Goal: Transaction & Acquisition: Purchase product/service

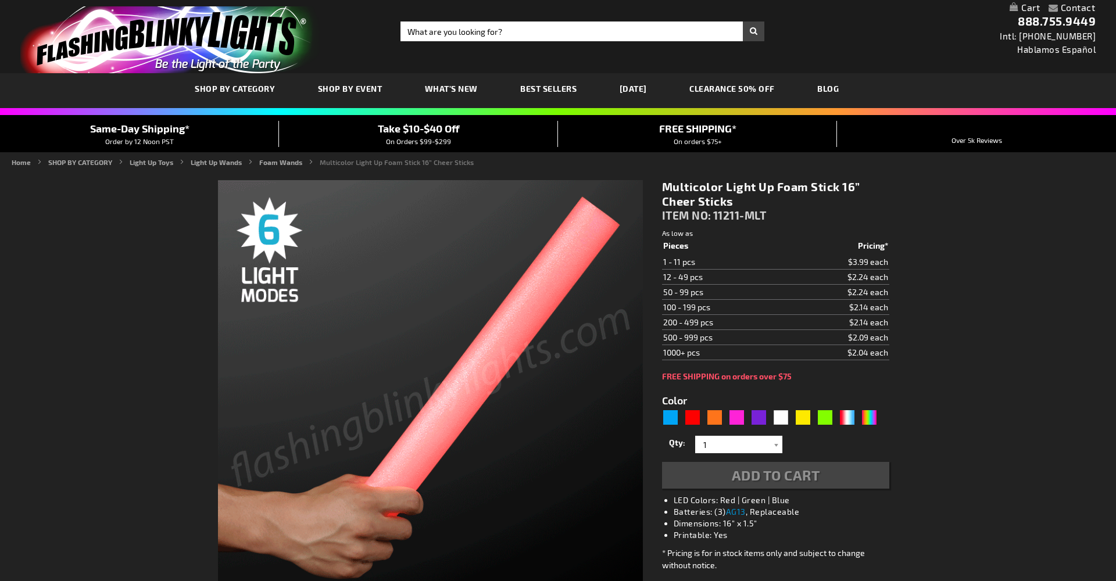
type input "5659"
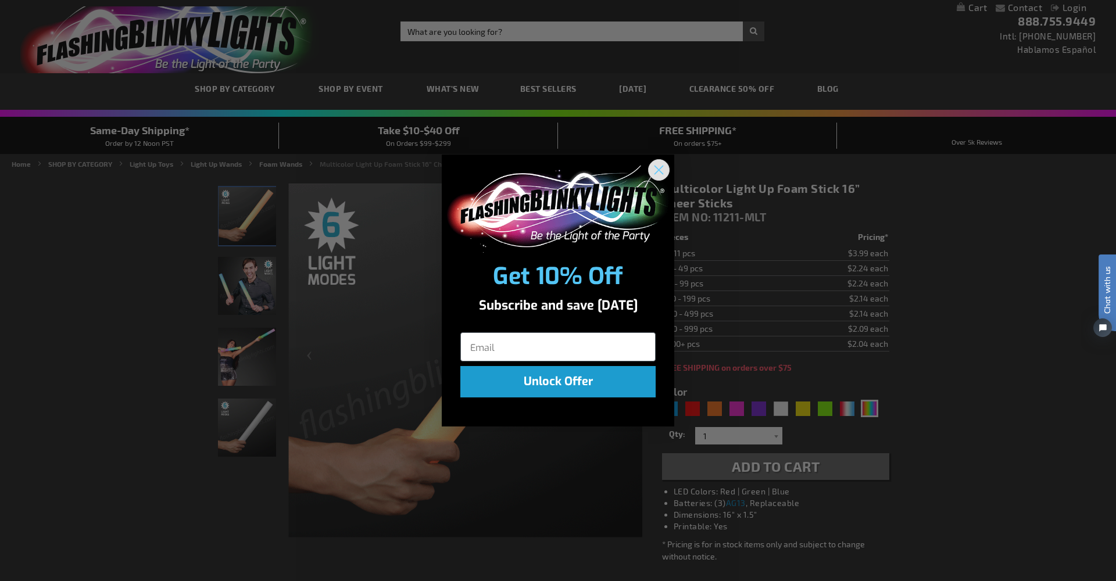
click at [658, 169] on icon "Close dialog" at bounding box center [659, 170] width 8 height 8
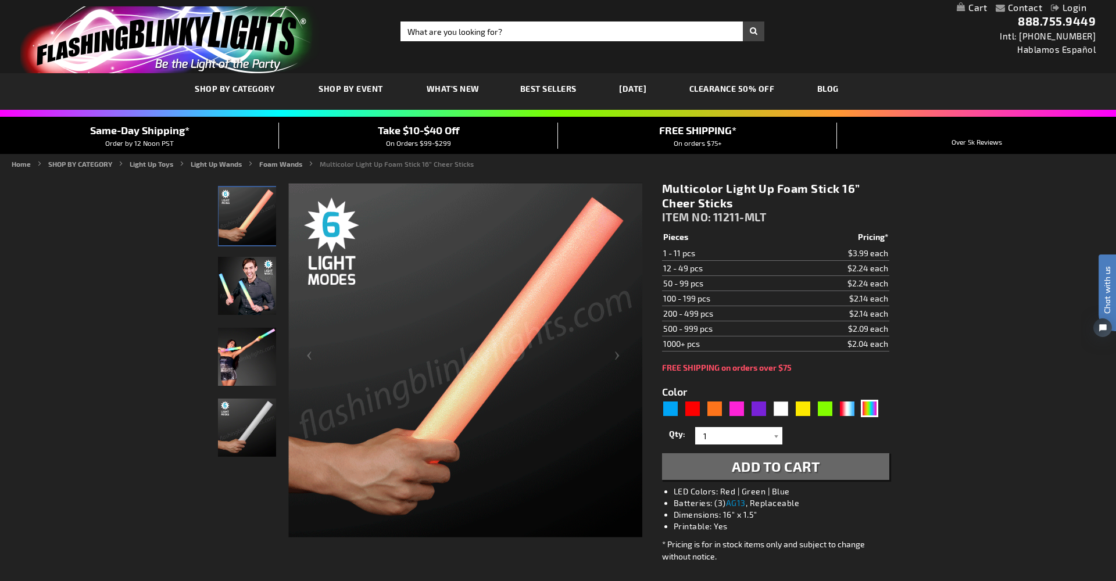
click at [867, 299] on td "$2.14 each" at bounding box center [838, 298] width 103 height 15
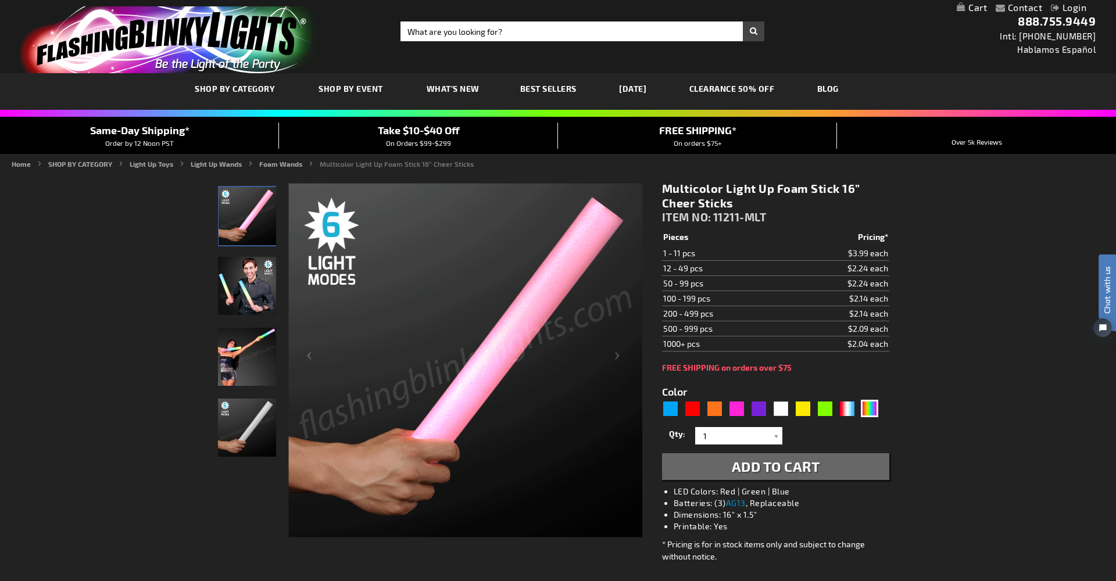
click at [867, 299] on td "$2.14 each" at bounding box center [838, 298] width 103 height 15
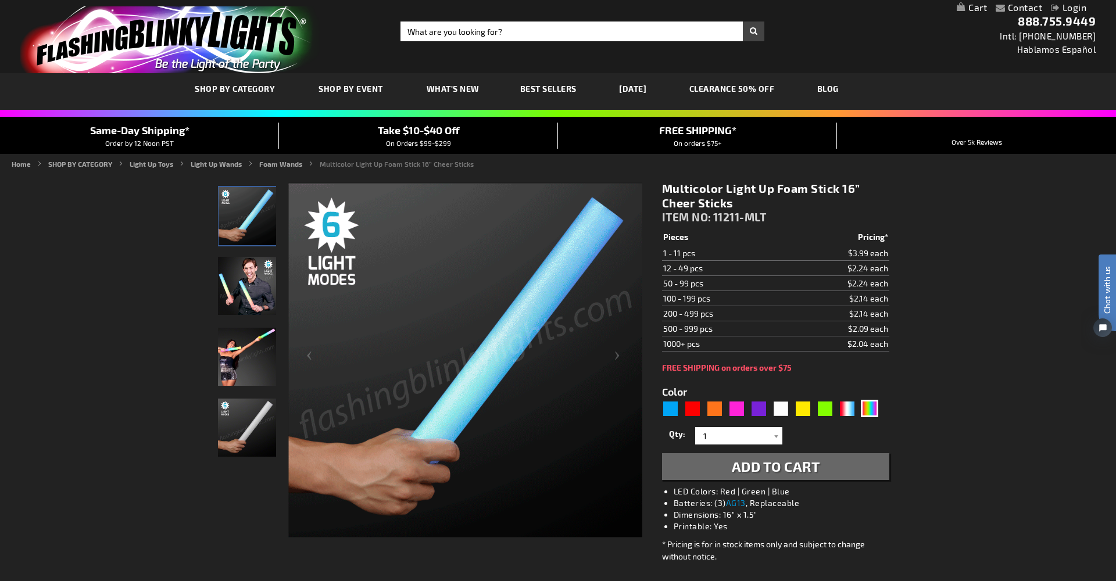
click at [867, 299] on td "$2.14 each" at bounding box center [838, 298] width 103 height 15
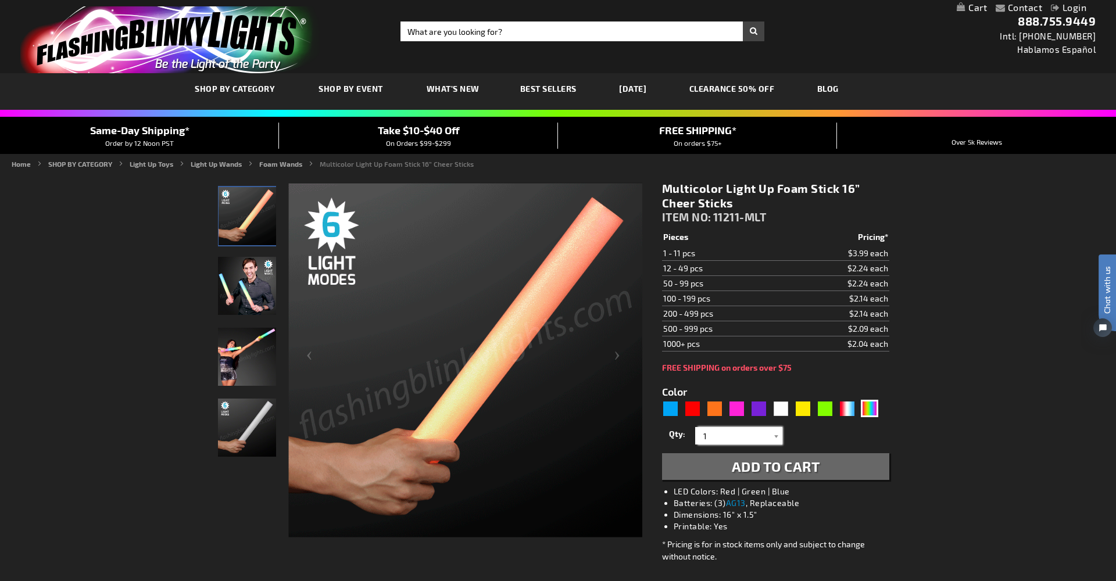
click at [748, 440] on input "1" at bounding box center [740, 435] width 84 height 17
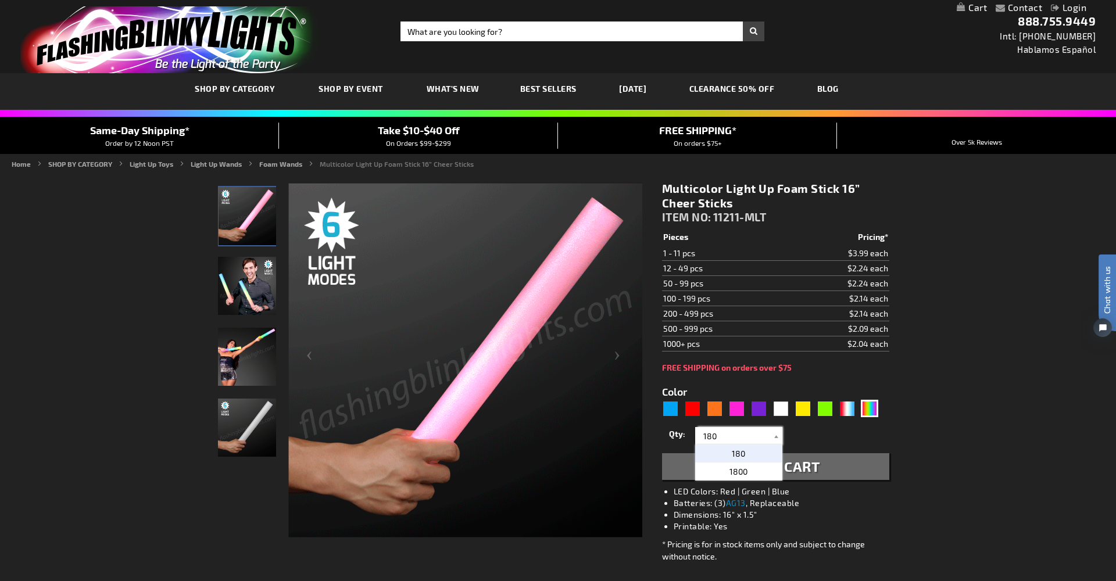
type input "180"
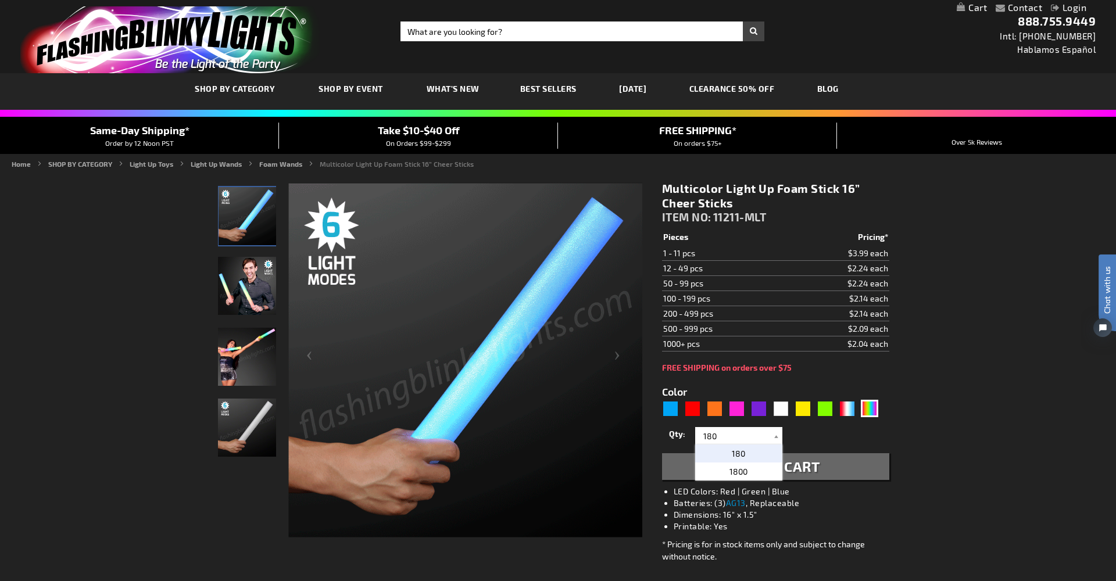
click at [749, 453] on p "180" at bounding box center [738, 454] width 87 height 18
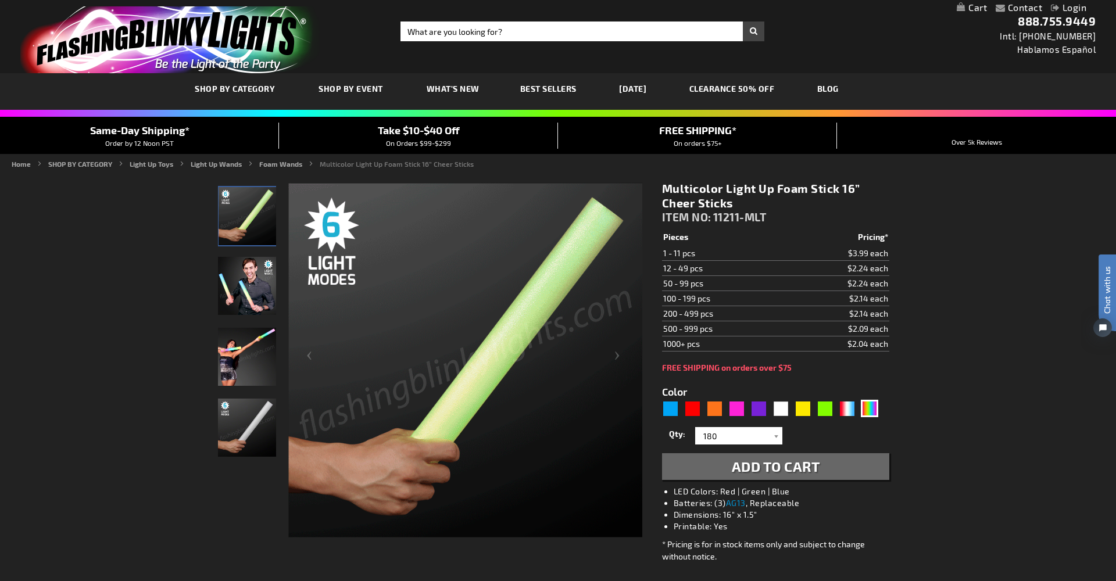
click at [767, 467] on span "Add to Cart" at bounding box center [776, 466] width 88 height 17
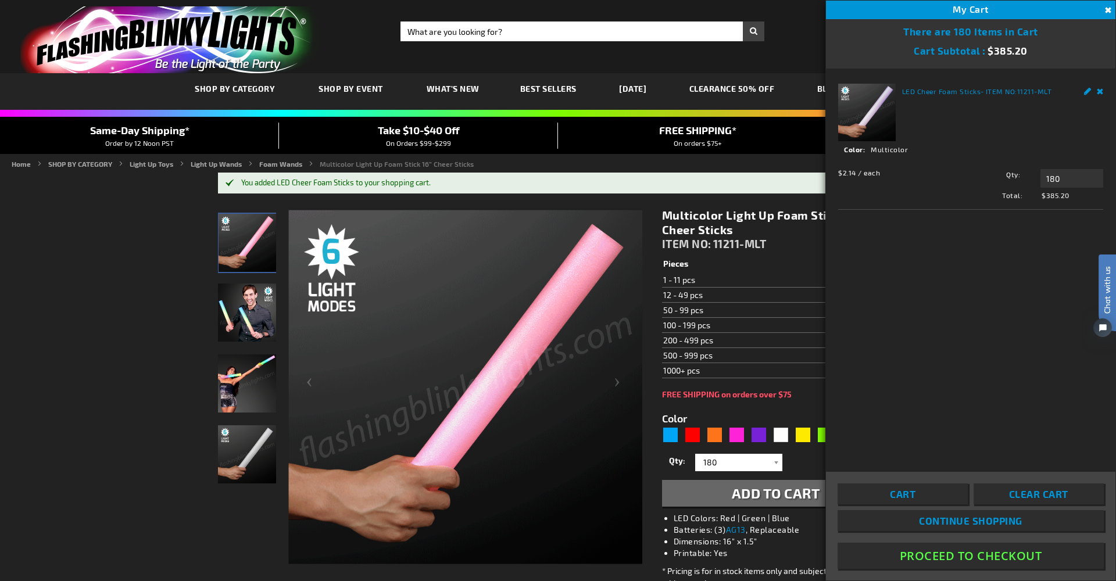
click at [1016, 555] on button "Proceed To Checkout" at bounding box center [971, 556] width 266 height 26
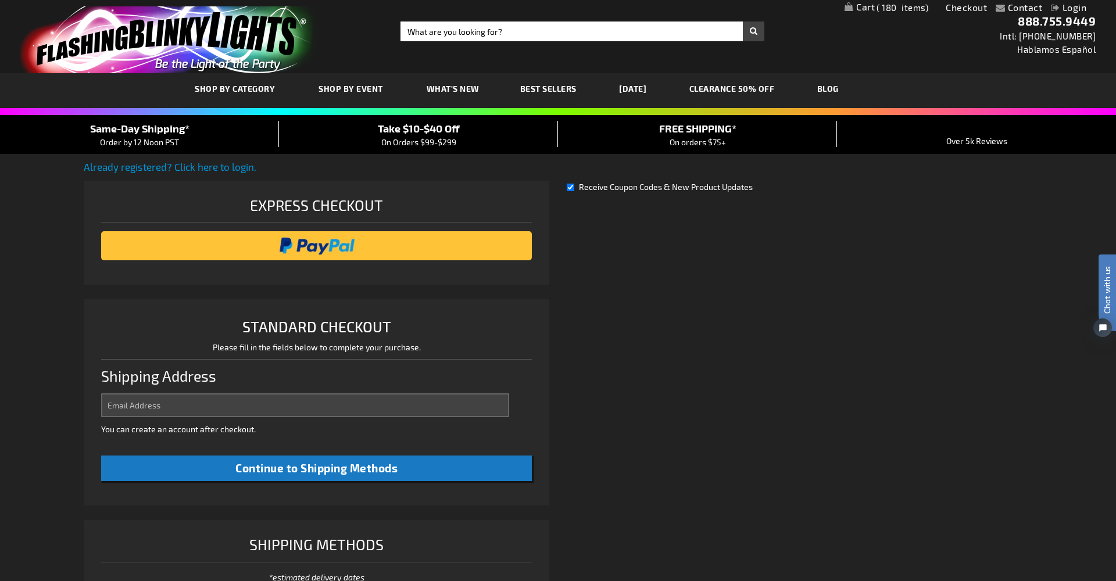
select select "US"
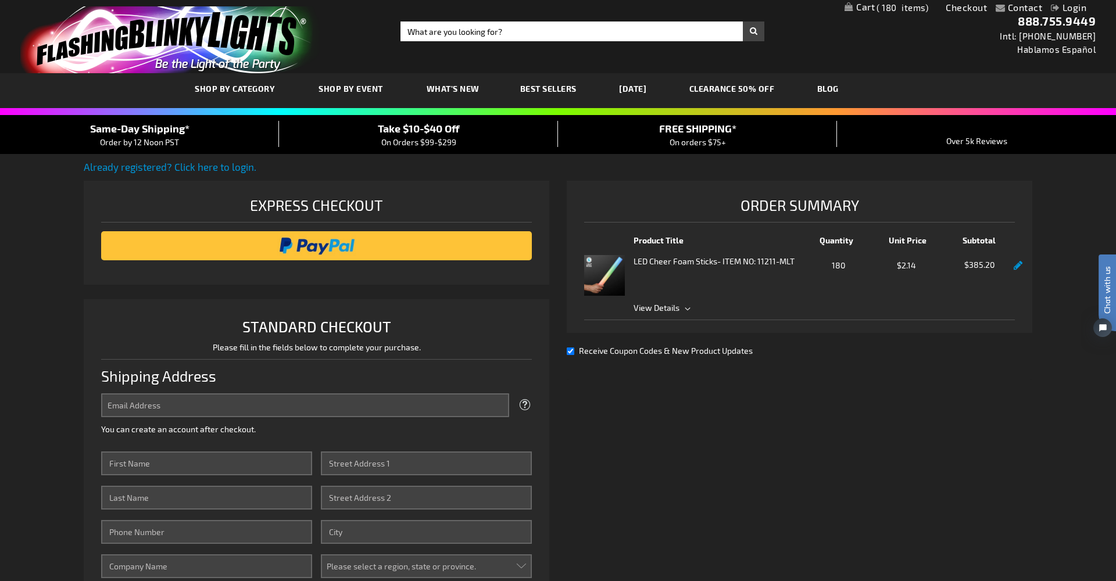
click at [688, 312] on span "View Details" at bounding box center [824, 308] width 381 height 12
click at [866, 415] on div "Already registered? Click here to login. Shipping Review & Payments Estimated T…" at bounding box center [558, 487] width 949 height 655
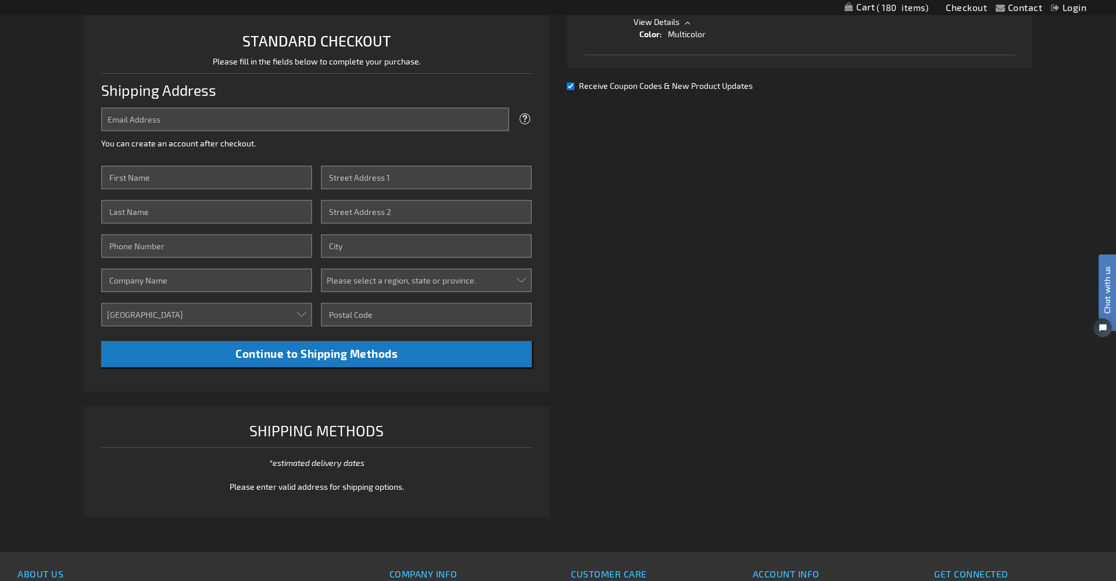
scroll to position [275, 0]
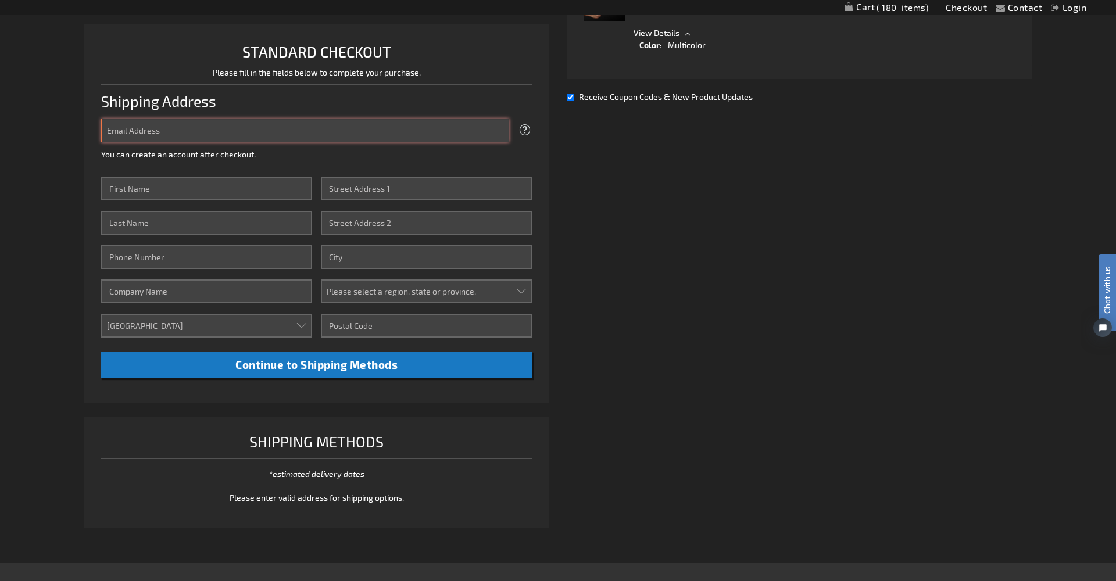
click at [296, 134] on input "Email Address" at bounding box center [305, 131] width 408 height 24
drag, startPoint x: 212, startPoint y: 134, endPoint x: 63, endPoint y: 129, distance: 149.5
click at [63, 129] on div "Contact Compare Products Checkout Login Skip to Content My Cart 180 180 items M…" at bounding box center [558, 280] width 1116 height 1110
type input "1"
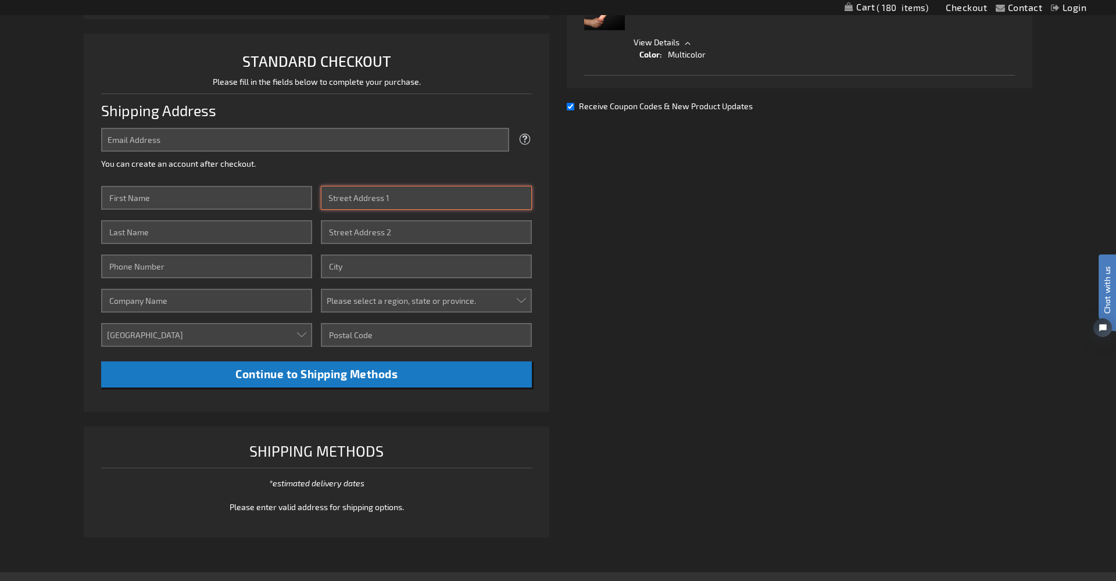
scroll to position [268, 0]
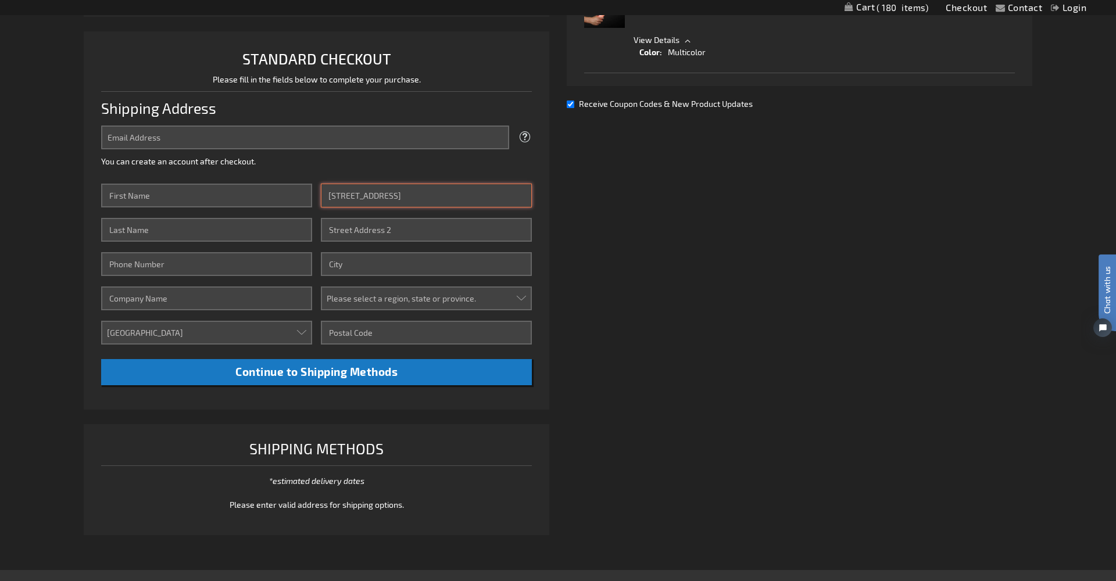
type input "[STREET_ADDRESS]"
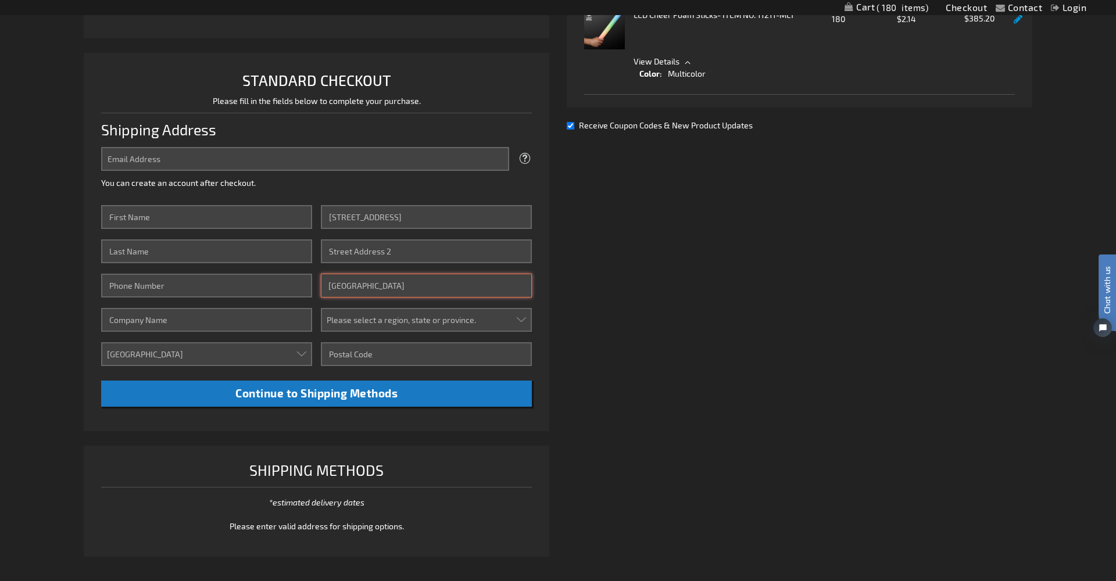
scroll to position [242, 0]
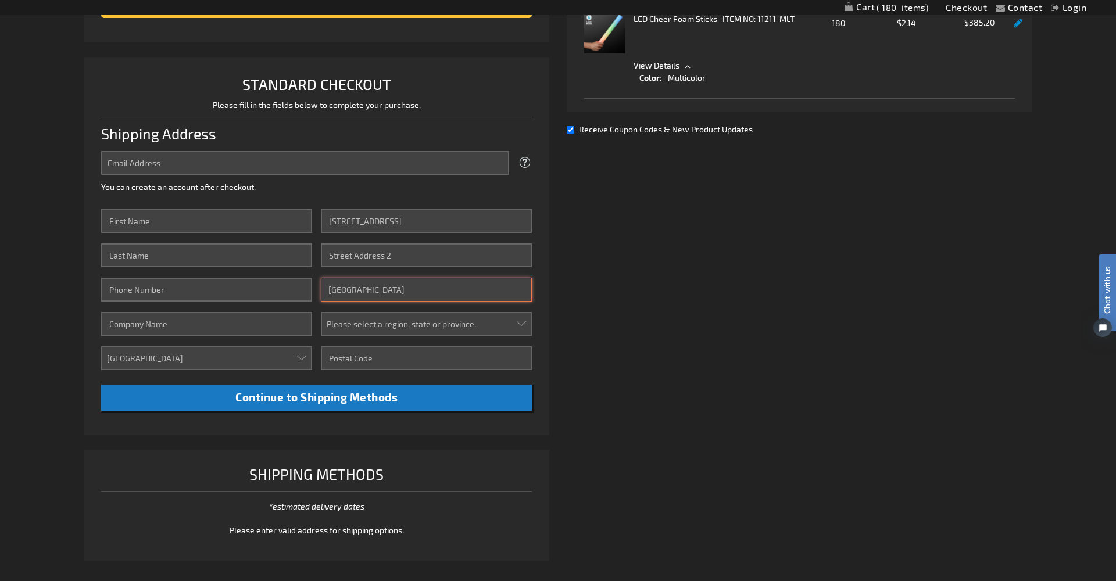
type input "[GEOGRAPHIC_DATA]"
select select "18"
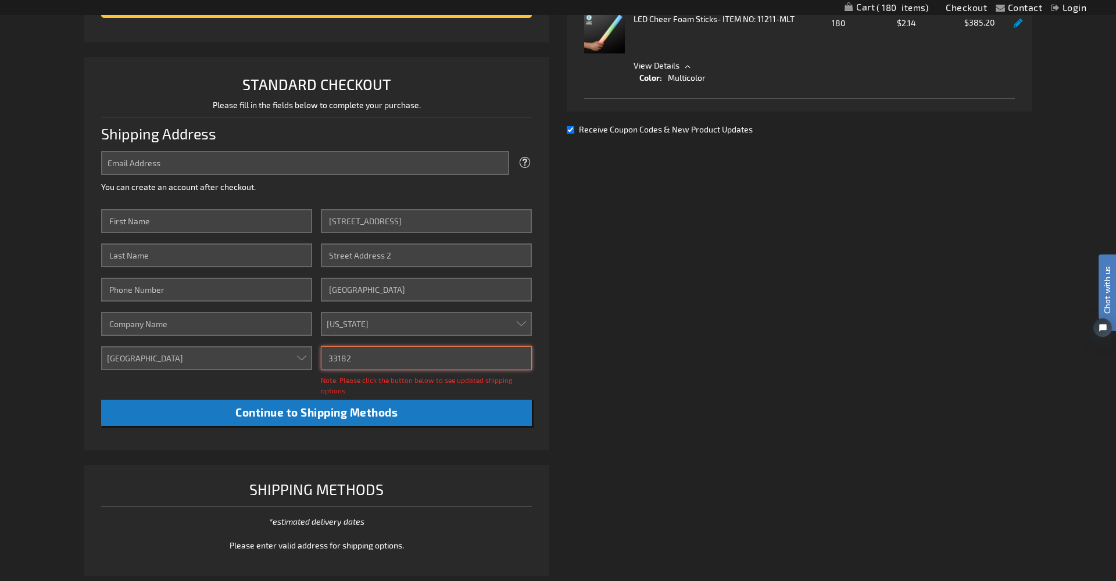
type input "33182"
click at [359, 387] on div "Note: Please click the button below to see updated shipping options." at bounding box center [426, 385] width 211 height 21
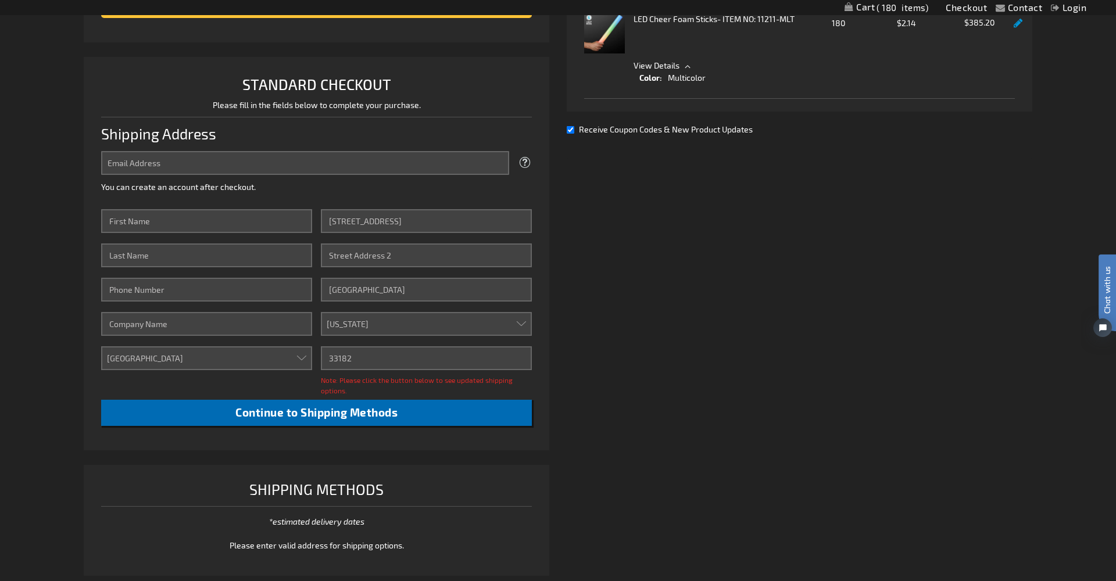
click at [360, 413] on span "Continue to Shipping Methods" at bounding box center [316, 412] width 162 height 13
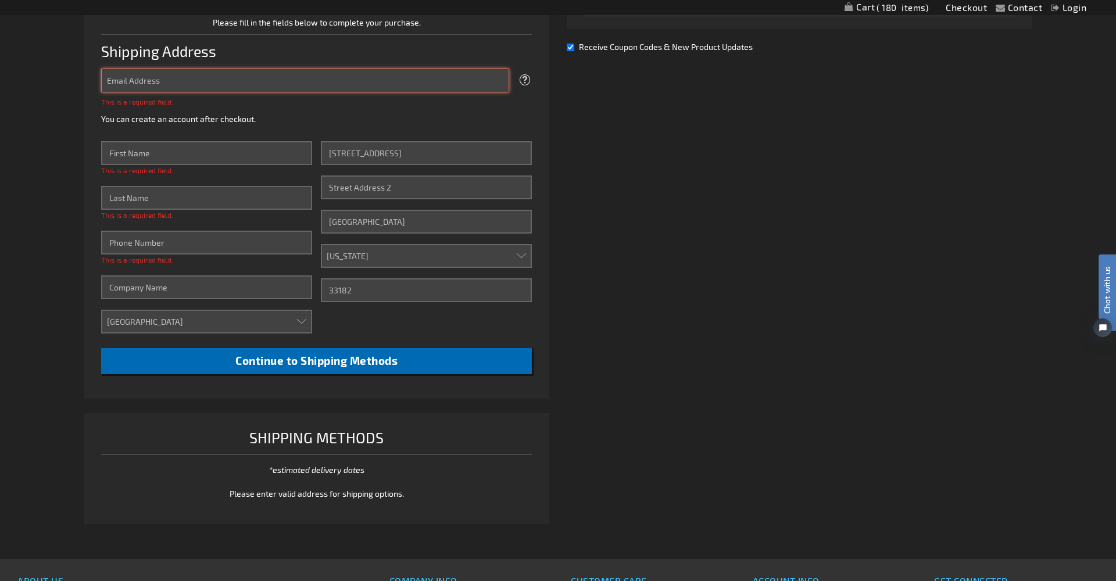
scroll to position [326, 0]
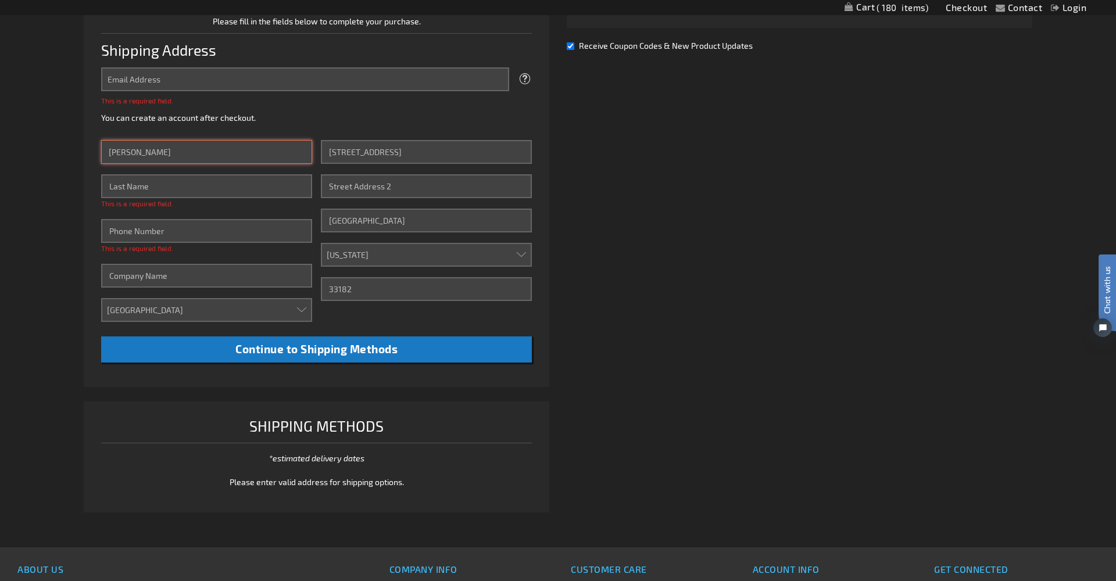
type input "[PERSON_NAME]"
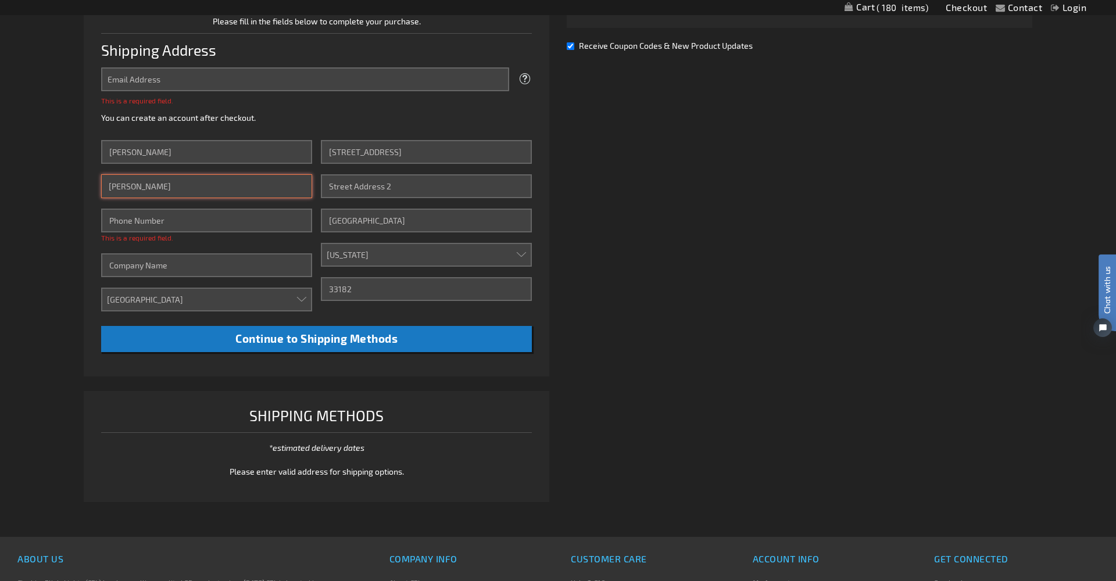
type input "[PERSON_NAME]"
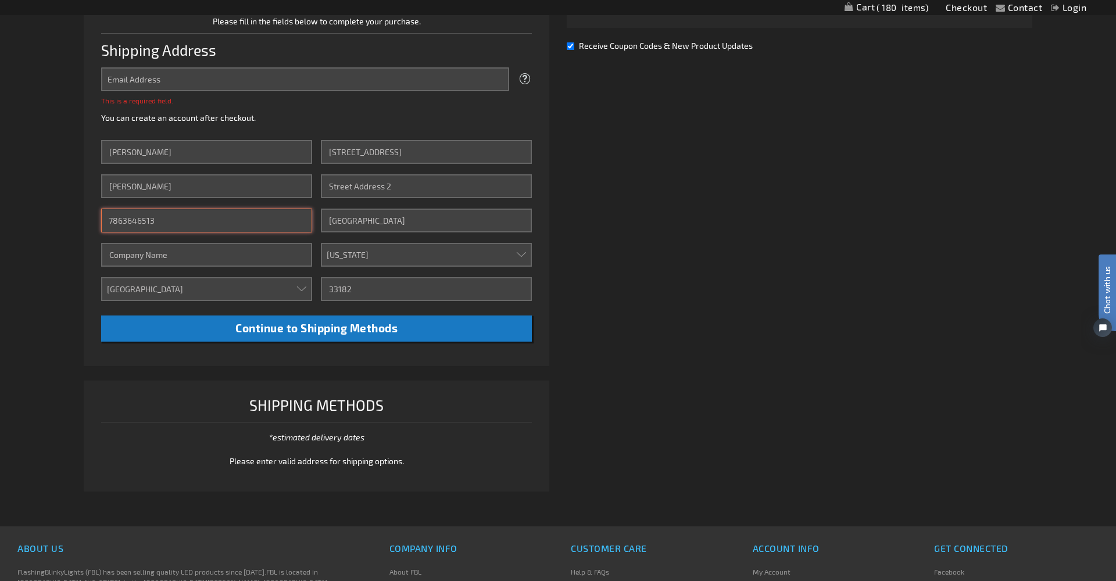
type input "7863646513"
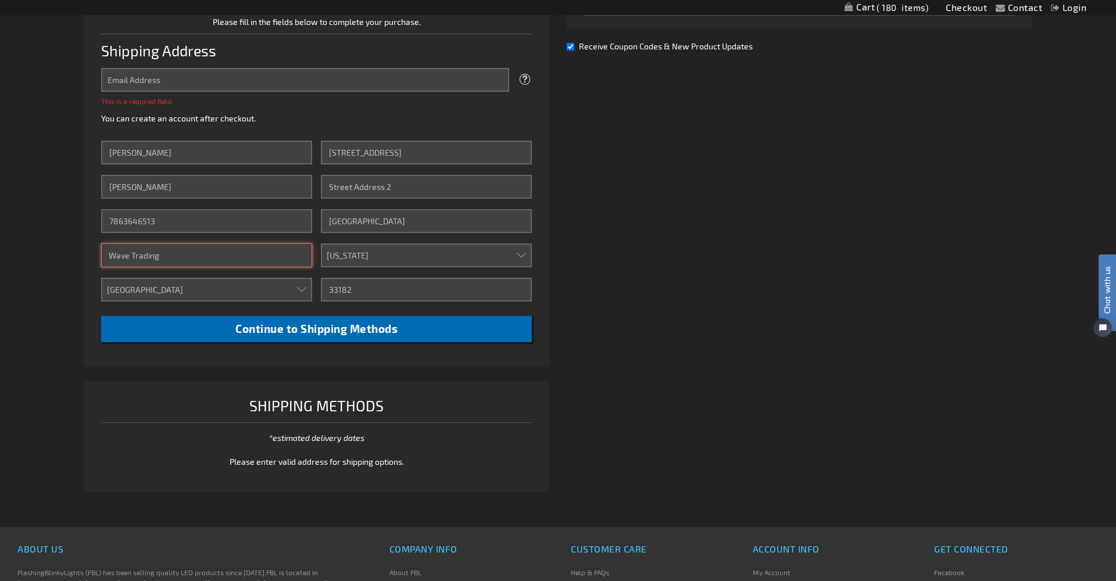
type input "Wave Trading"
click at [309, 317] on button "Continue to Shipping Methods" at bounding box center [316, 329] width 431 height 26
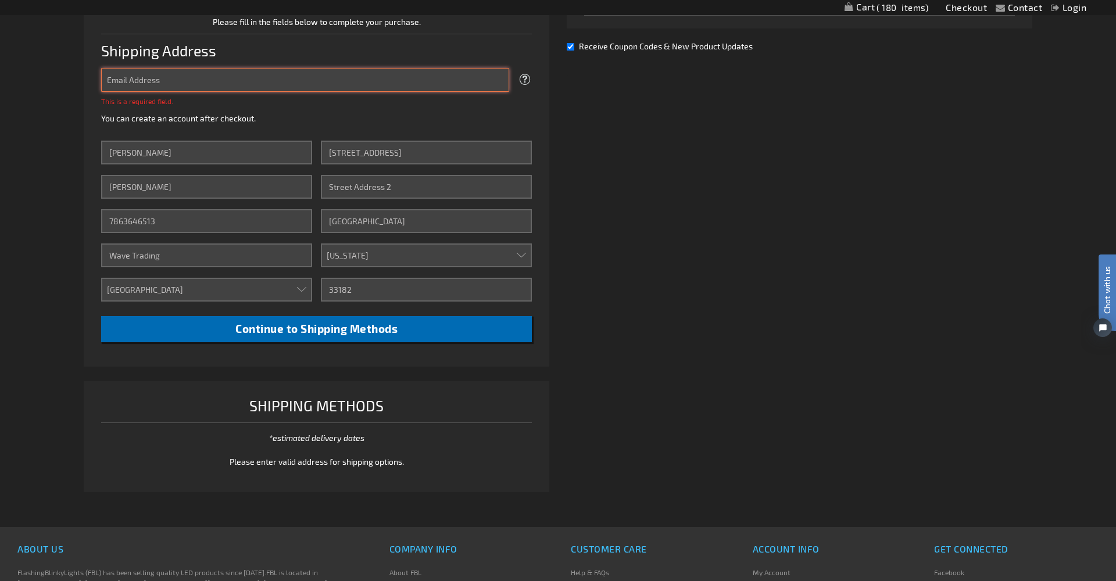
scroll to position [327, 0]
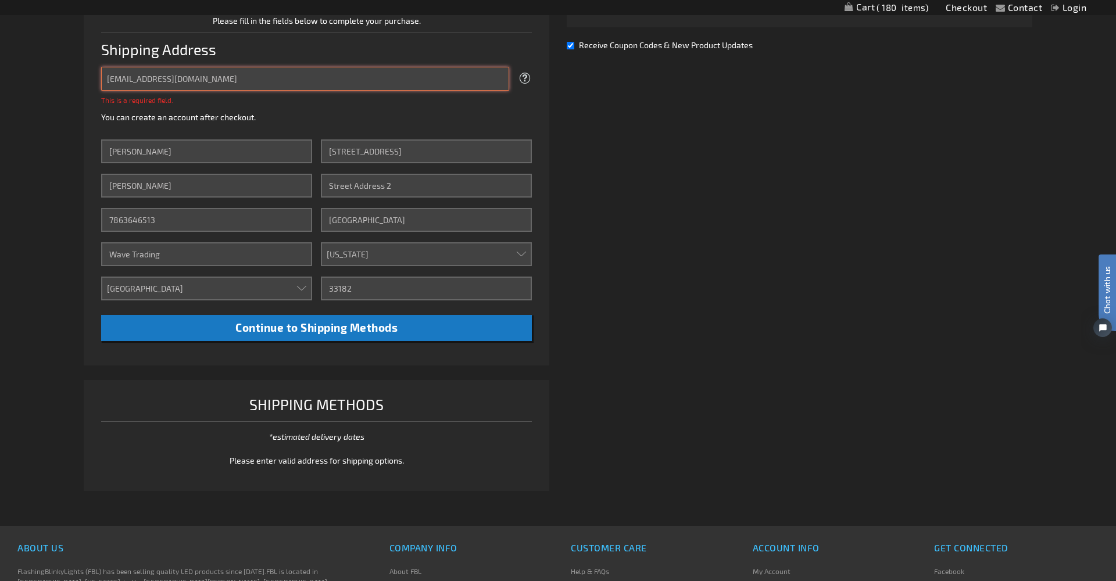
type input "[EMAIL_ADDRESS][DOMAIN_NAME]"
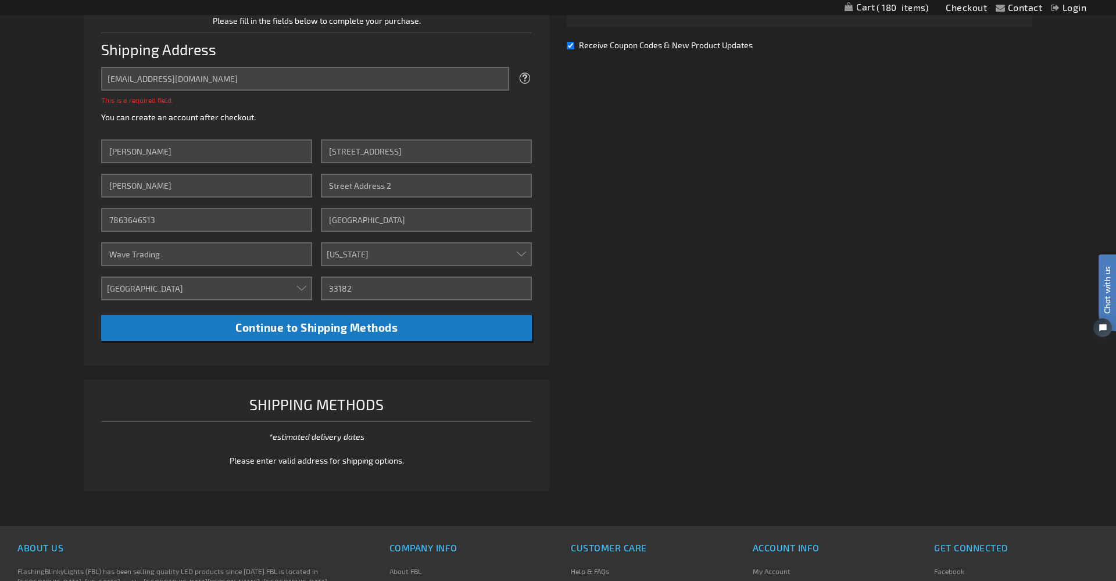
click at [448, 388] on li "Shipping Methods *estimated delivery dates See our Shipping Policy Please enter…" at bounding box center [317, 436] width 466 height 112
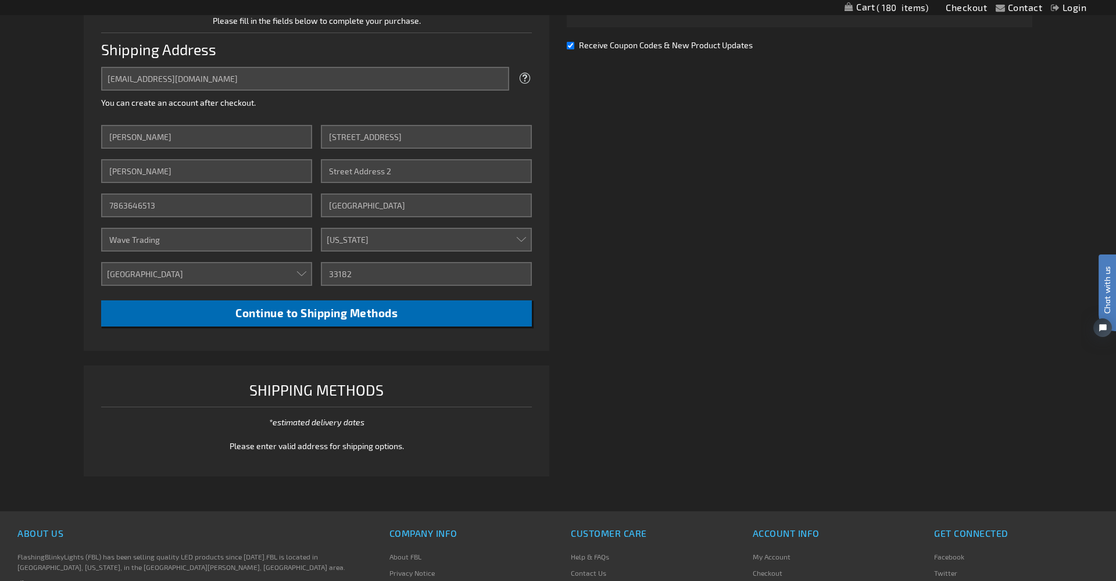
click at [367, 315] on span "Continue to Shipping Methods" at bounding box center [316, 312] width 162 height 13
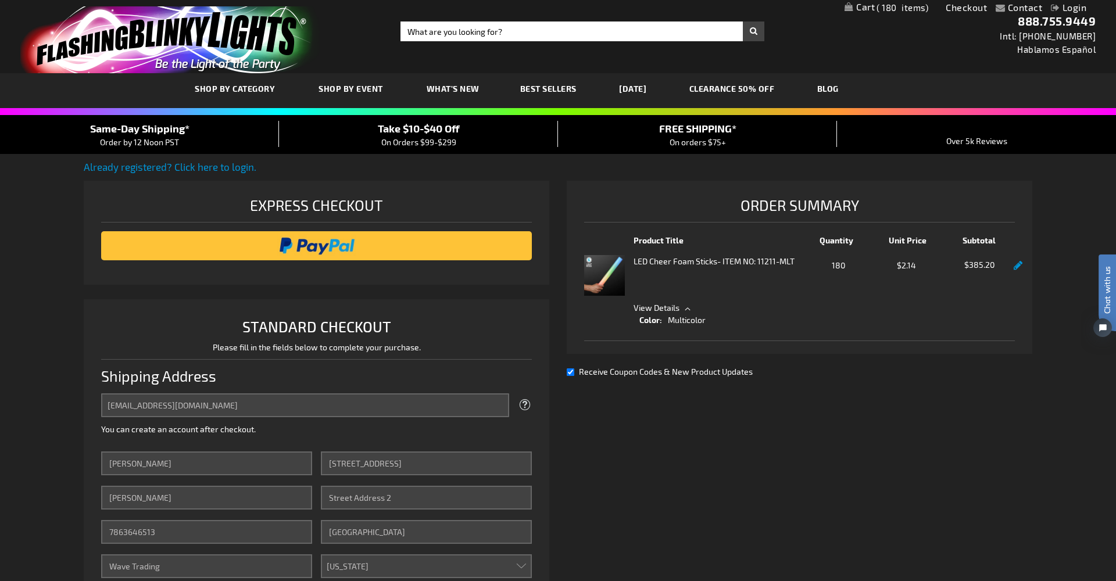
scroll to position [0, 0]
drag, startPoint x: 796, startPoint y: 260, endPoint x: 777, endPoint y: 259, distance: 19.2
click at [777, 259] on div "LED Cheer Foam Sticks - ITEM NO: 11211-MLT" at bounding box center [720, 275] width 172 height 41
drag, startPoint x: 715, startPoint y: 262, endPoint x: 658, endPoint y: 266, distance: 57.1
click at [658, 266] on div "LED Cheer Foam Sticks - ITEM NO: 11211-MLT" at bounding box center [720, 275] width 172 height 41
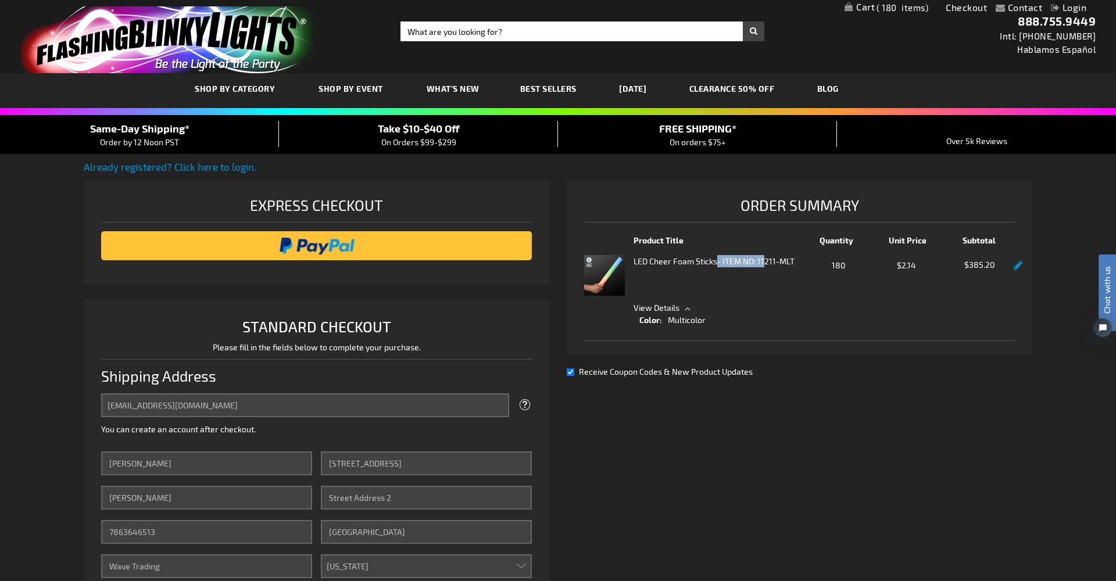
click at [608, 274] on img at bounding box center [604, 275] width 41 height 41
click at [618, 256] on img at bounding box center [604, 275] width 41 height 41
click at [662, 259] on strong "LED Cheer Foam Sticks" at bounding box center [676, 261] width 84 height 12
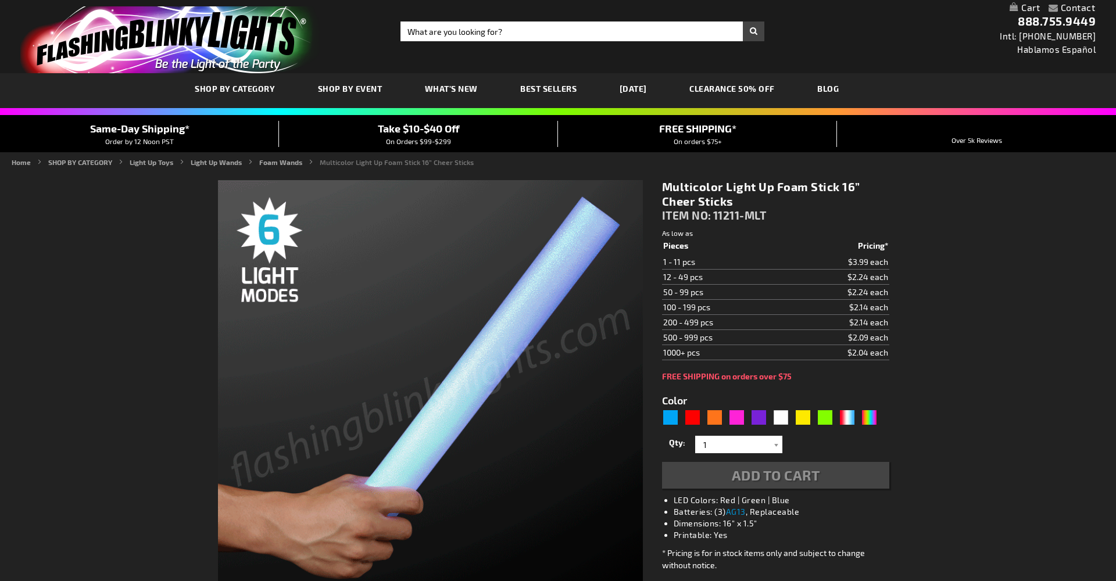
type input "5659"
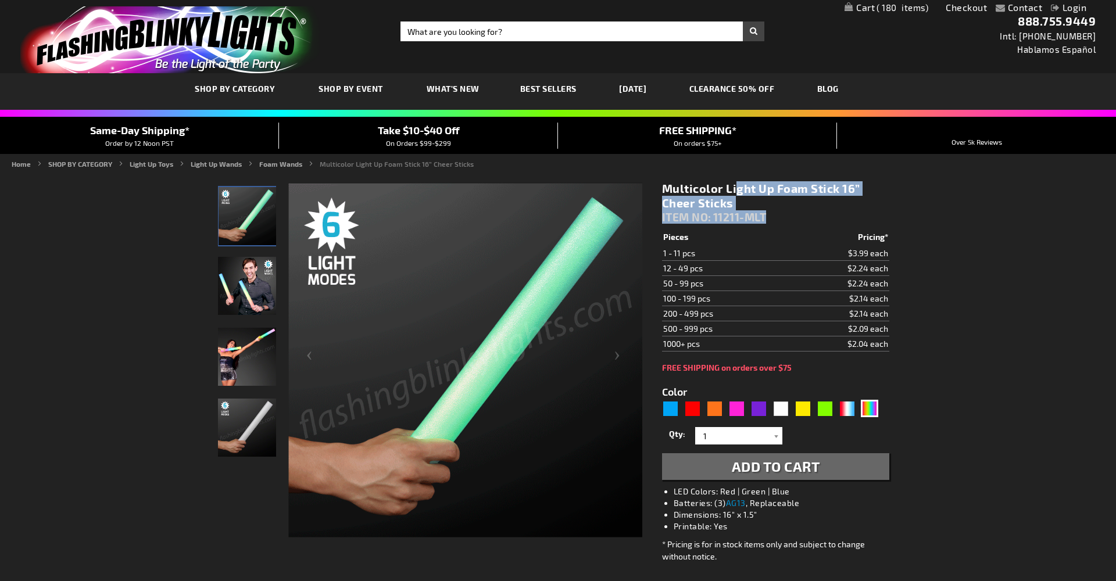
drag, startPoint x: 663, startPoint y: 188, endPoint x: 776, endPoint y: 214, distance: 115.8
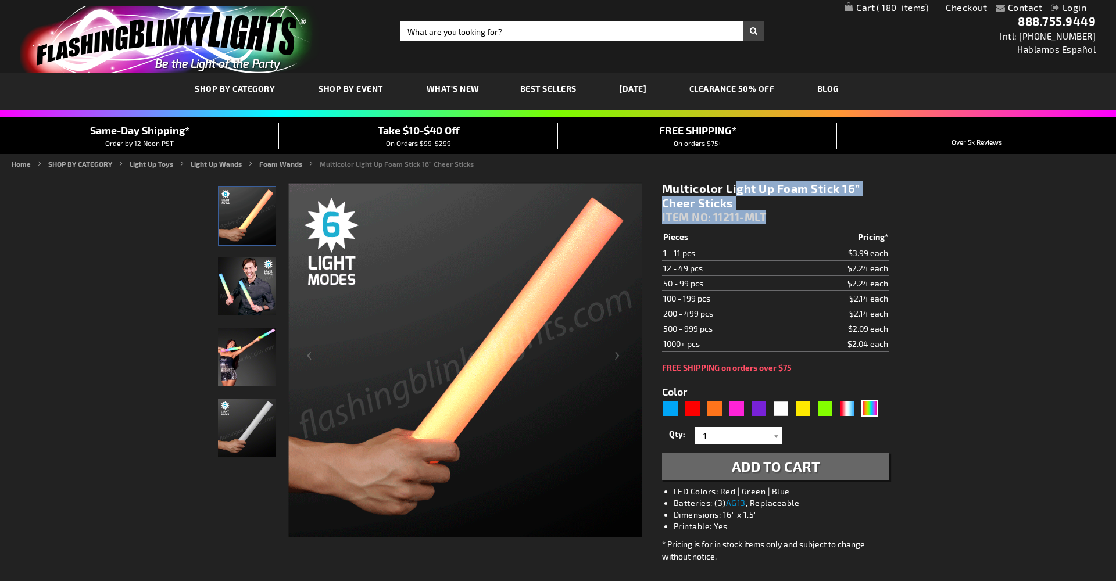
click at [776, 214] on div "Multicolor Light Up Foam Stick 16” Cheer Sticks ITEM NO: 11211-MLT" at bounding box center [775, 205] width 227 height 48
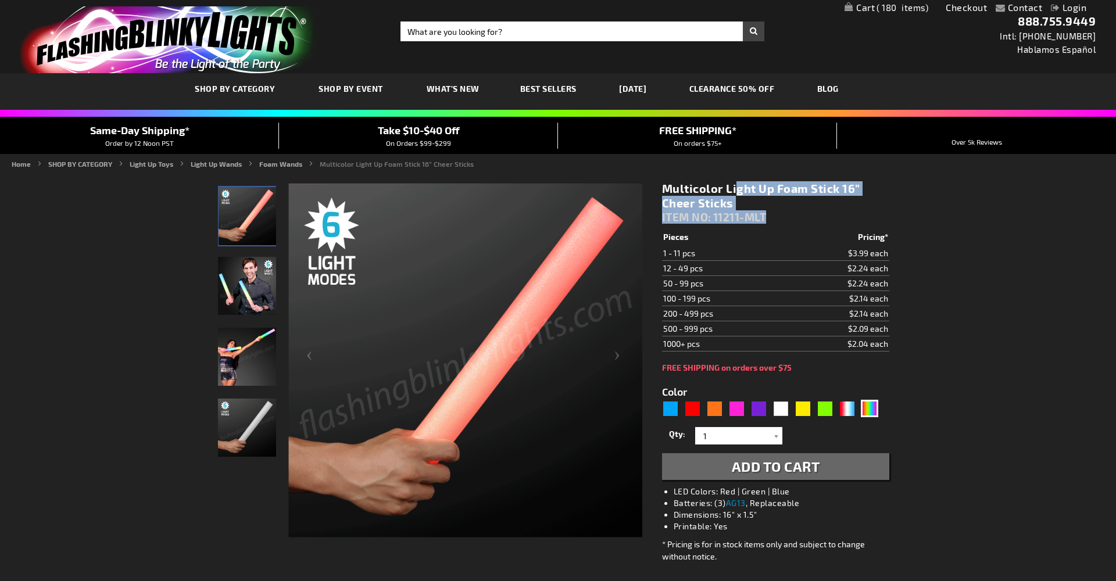
copy div "Multicolor Light Up Foam Stick 16” Cheer Sticks ITEM NO: 11211-MLT"
